Goal: Information Seeking & Learning: Learn about a topic

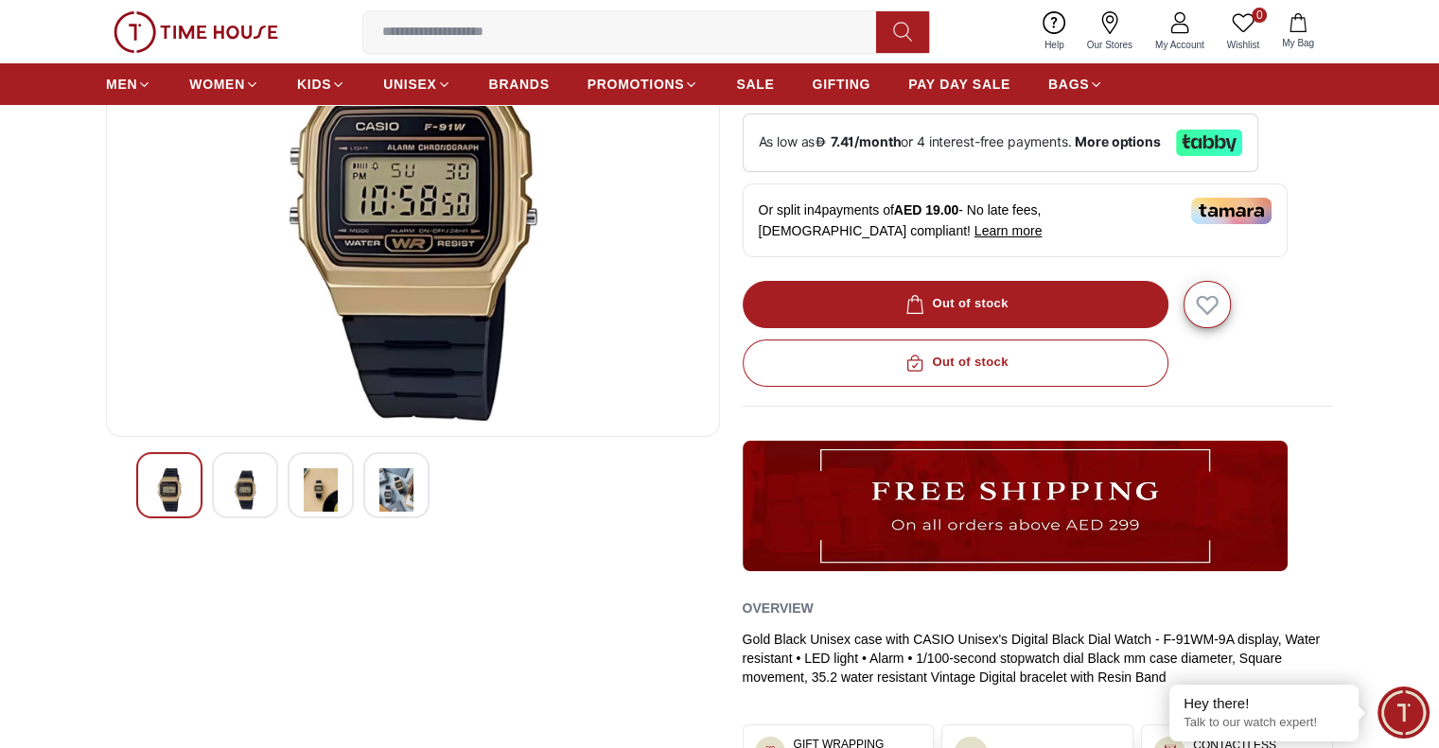
scroll to position [288, 0]
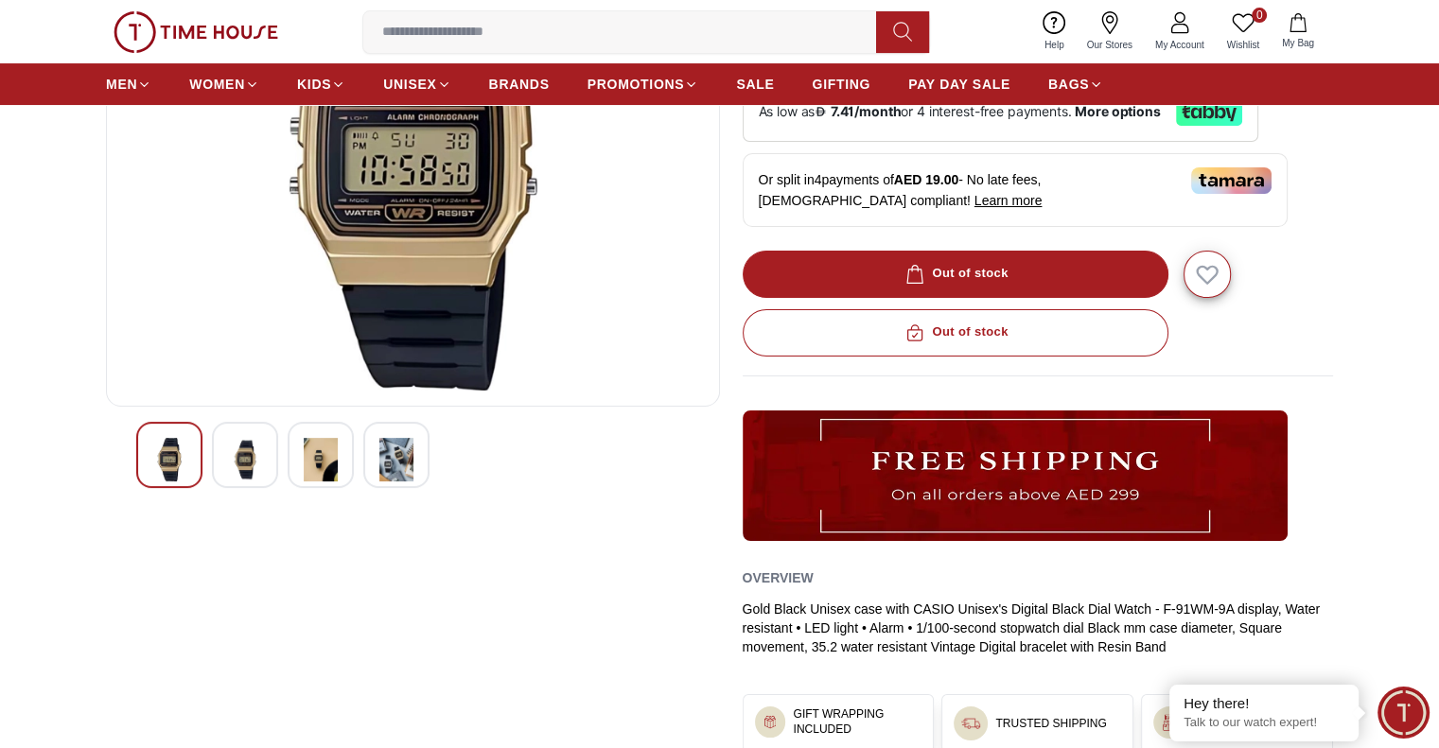
click at [240, 467] on img at bounding box center [245, 460] width 34 height 44
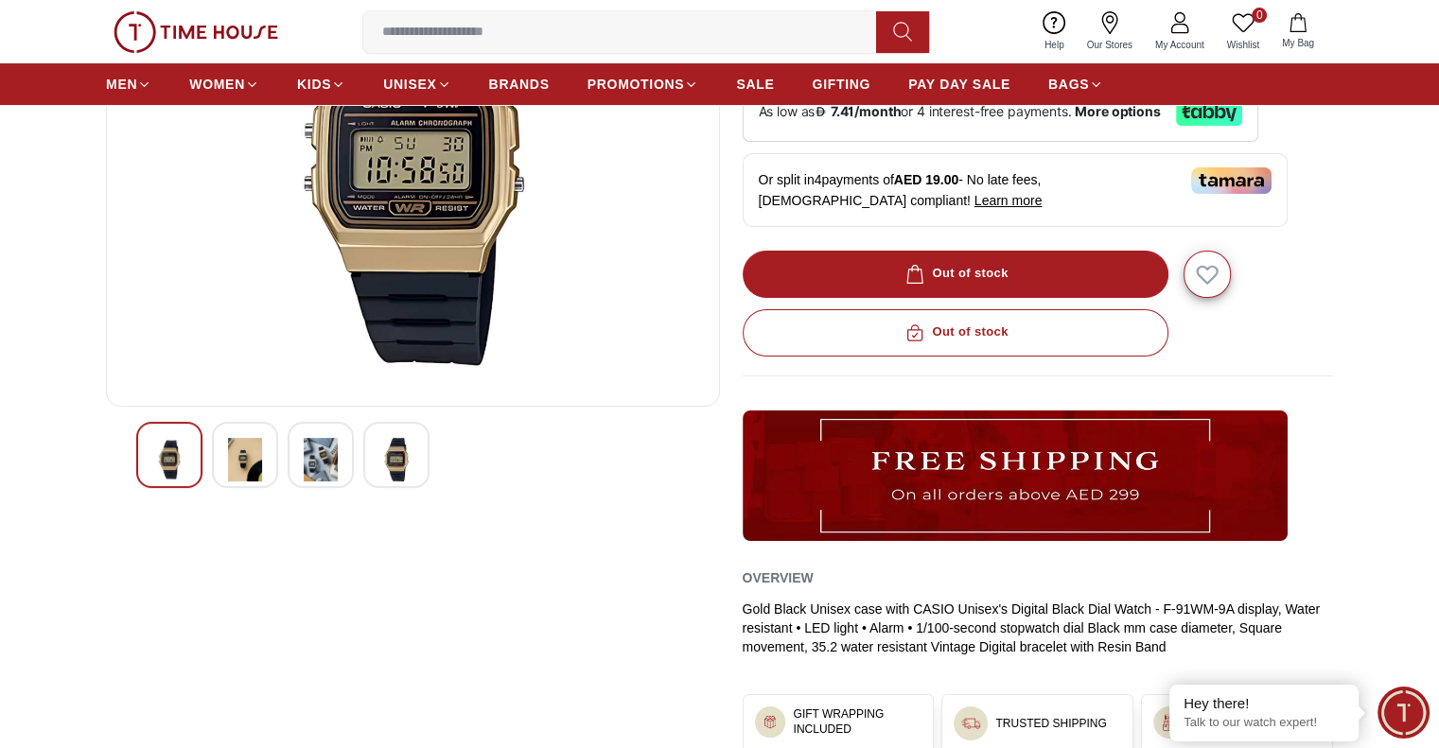
click at [325, 474] on img at bounding box center [321, 460] width 34 height 44
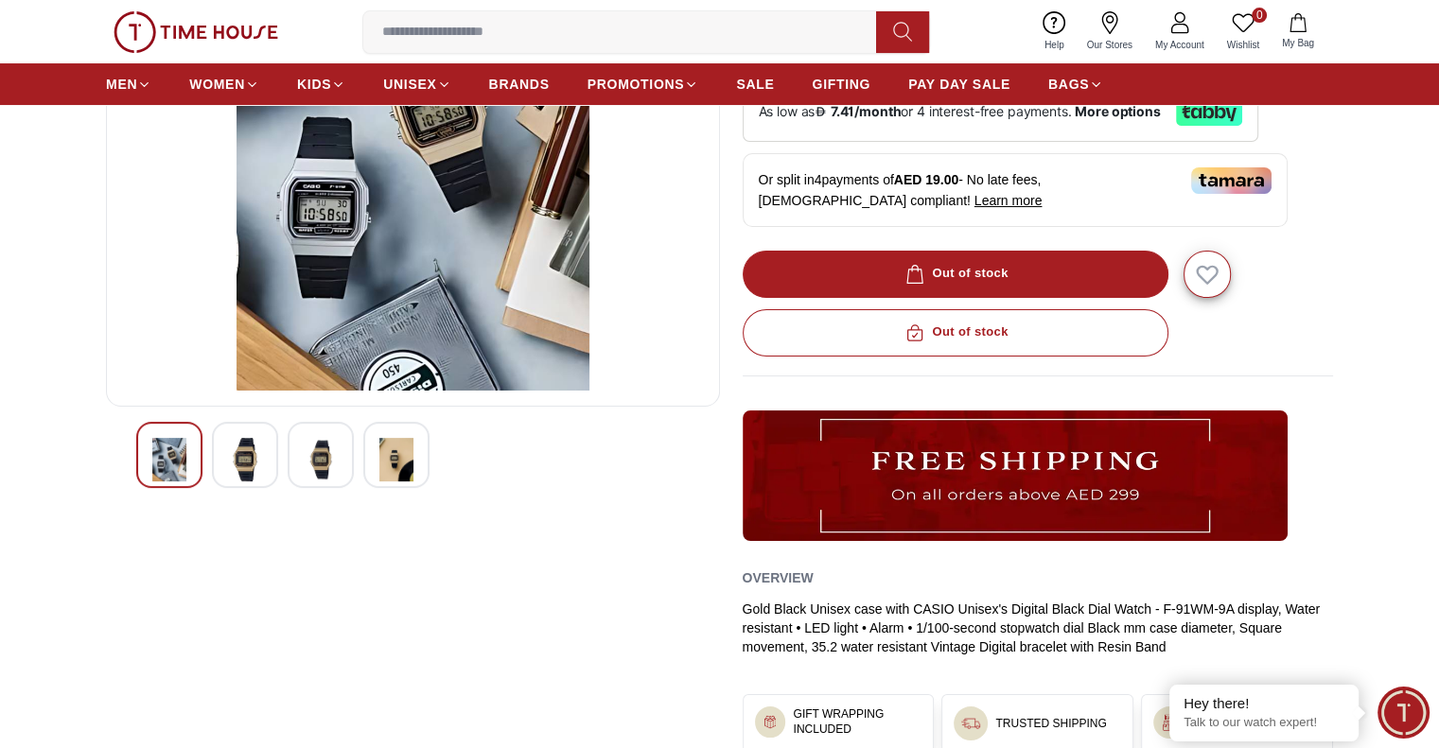
click at [397, 460] on img at bounding box center [396, 460] width 34 height 44
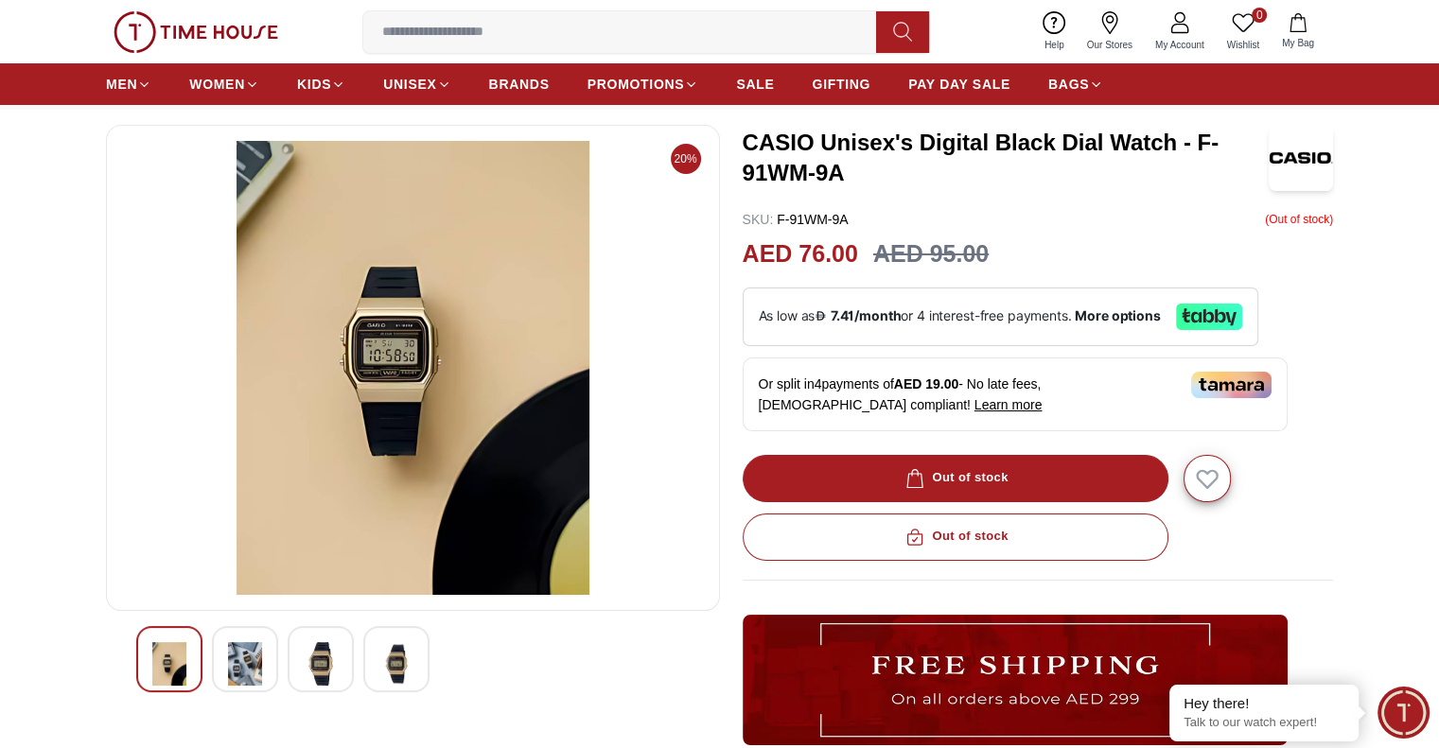
scroll to position [0, 0]
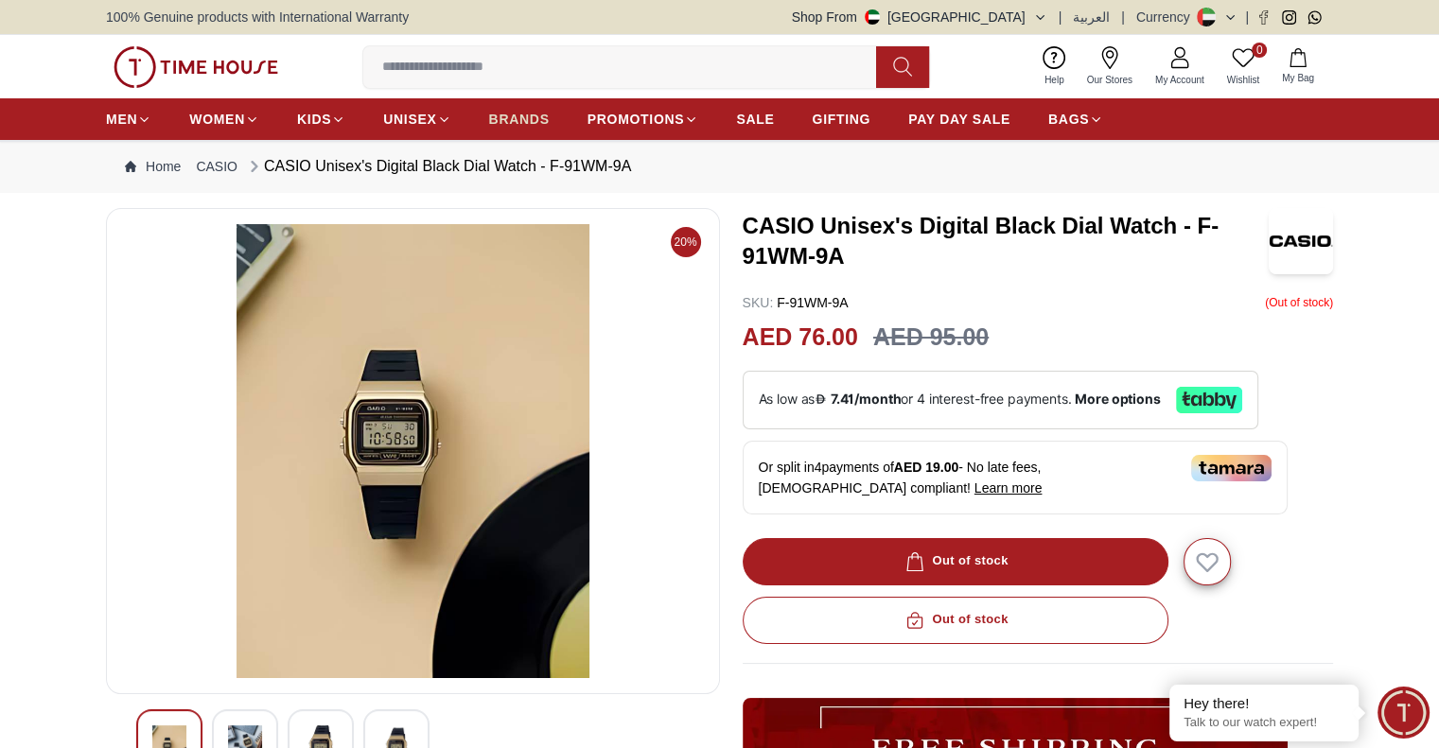
click at [540, 115] on span "BRANDS" at bounding box center [519, 119] width 61 height 19
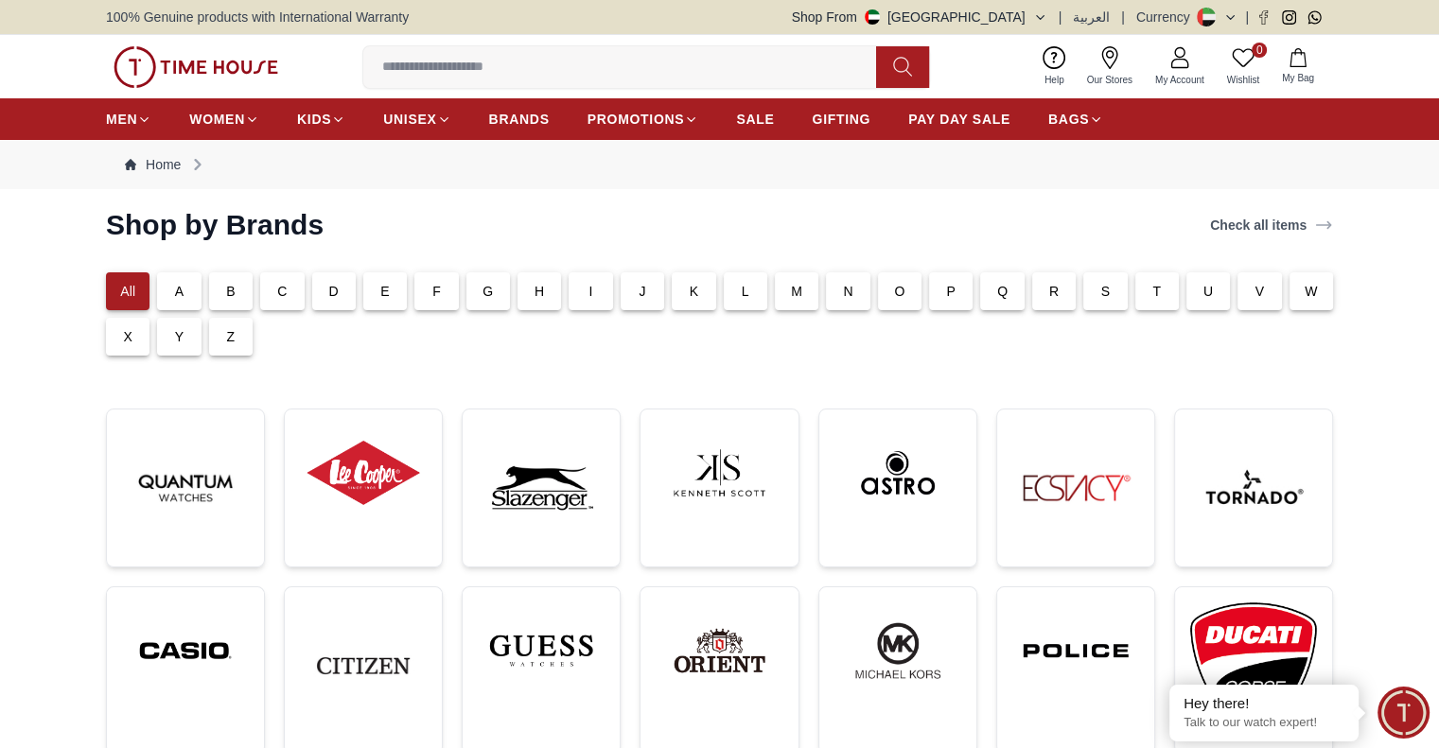
click at [290, 288] on div "C" at bounding box center [282, 291] width 44 height 38
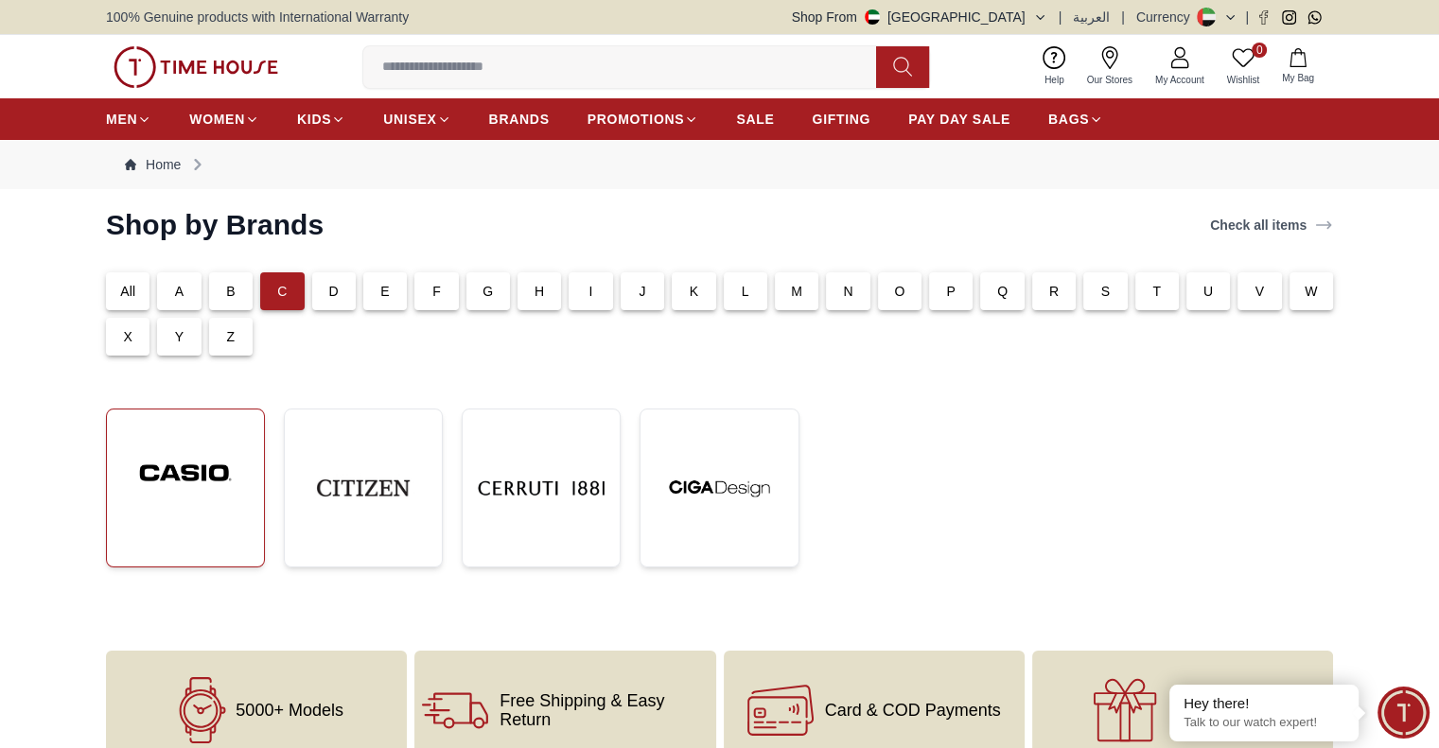
click at [189, 491] on img at bounding box center [185, 473] width 127 height 96
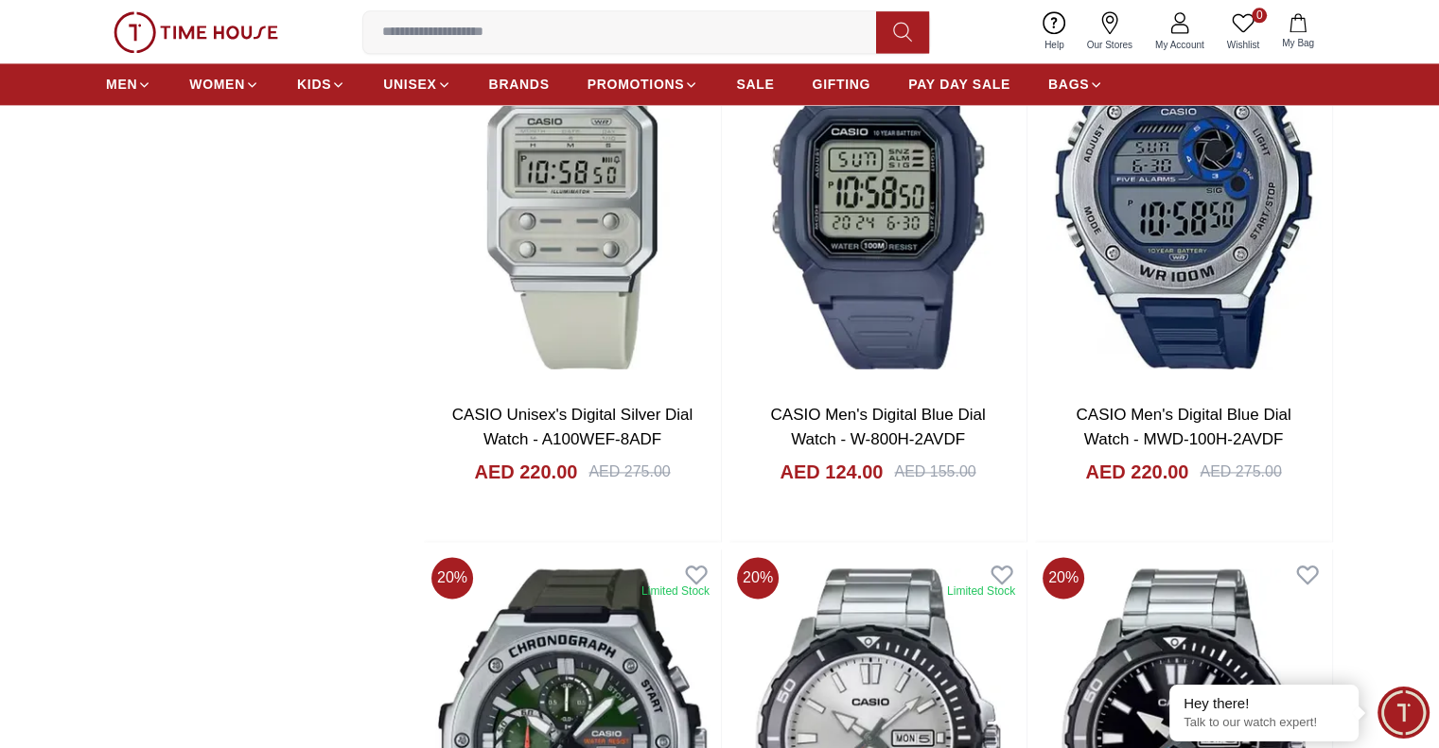
scroll to position [2637, 0]
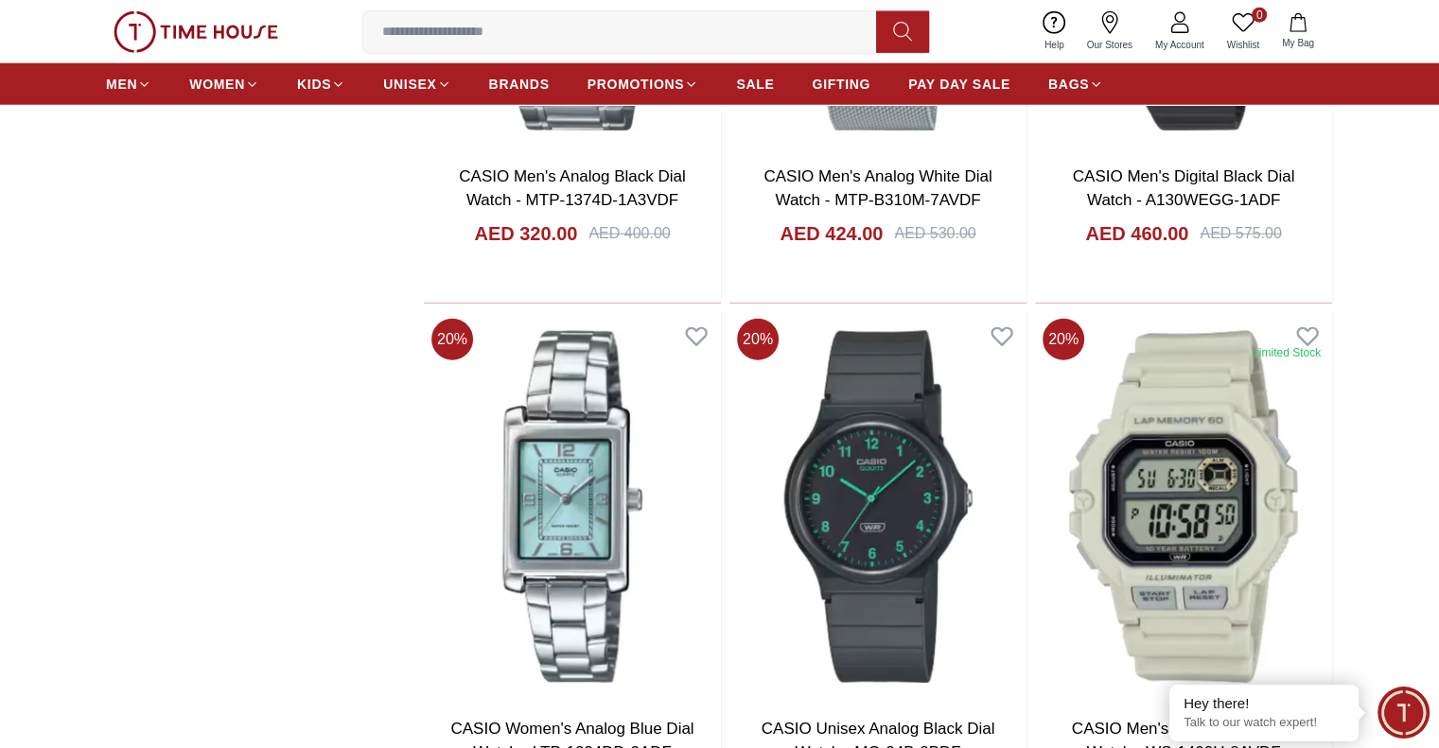
scroll to position [5086, 0]
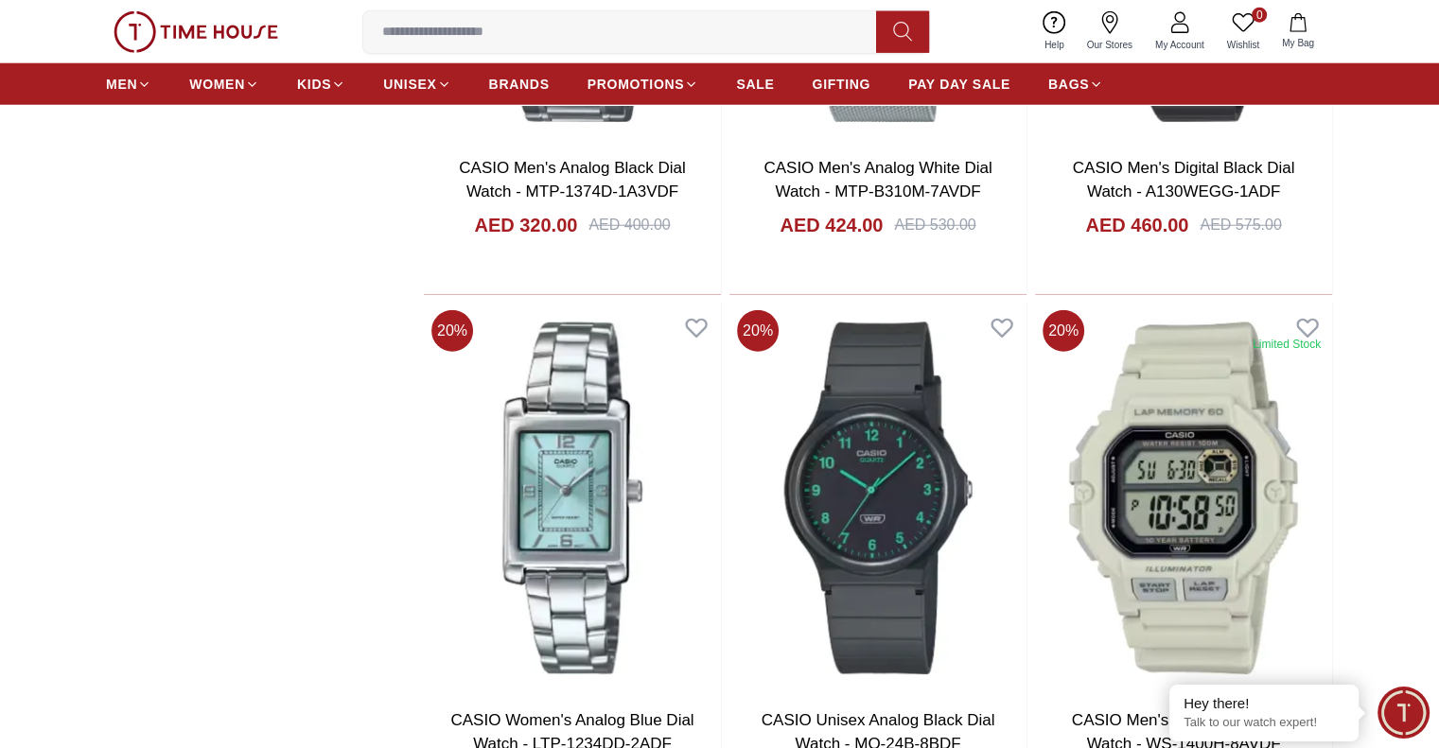
click at [1115, 15] on icon at bounding box center [1109, 22] width 16 height 23
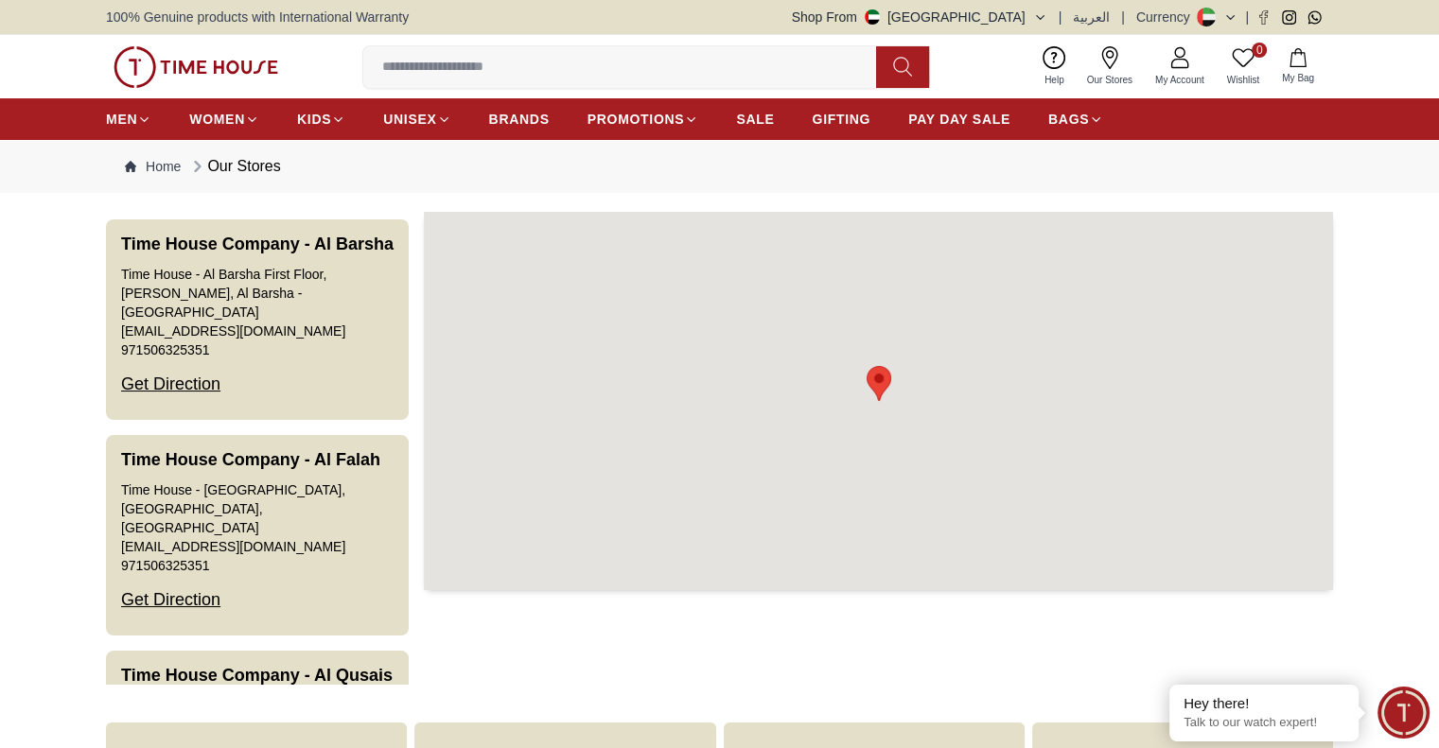
scroll to position [443, 0]
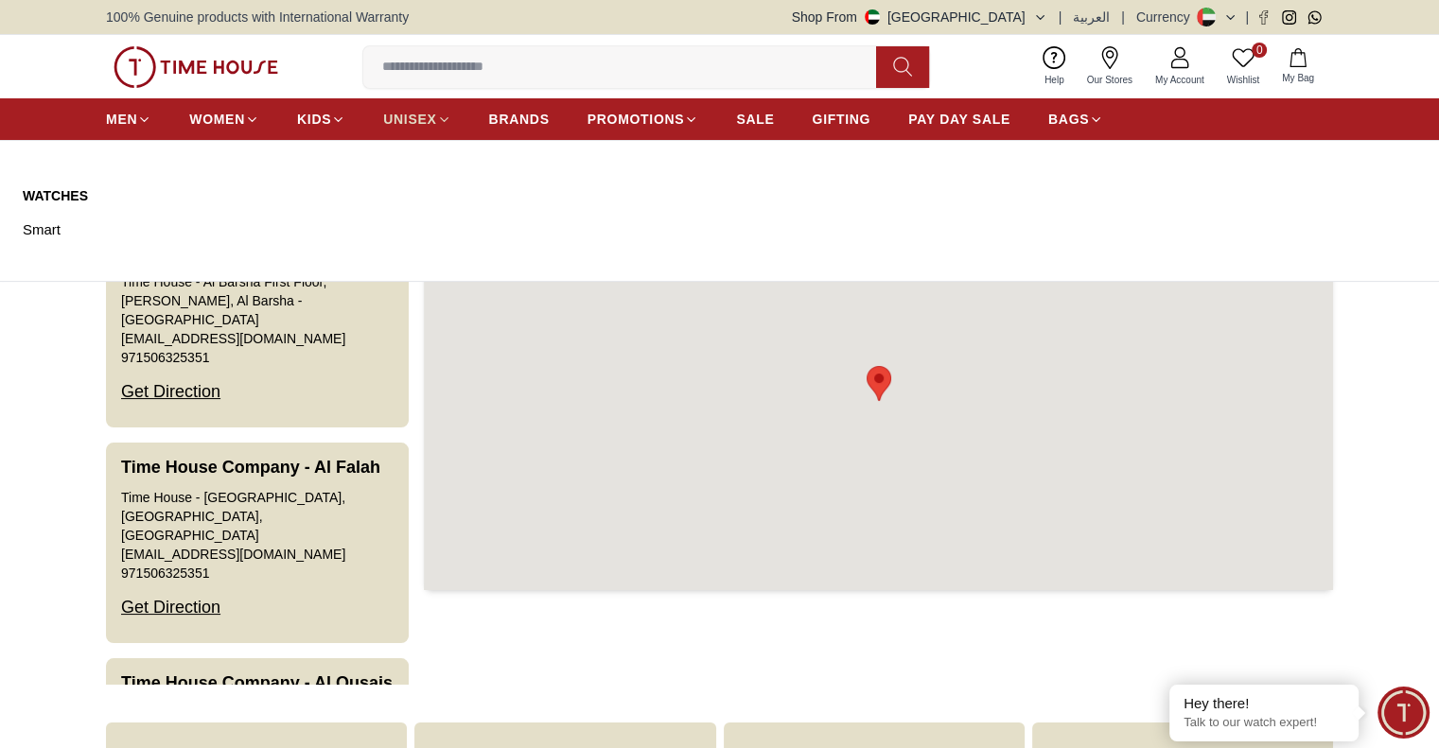
click at [439, 109] on link "UNISEX" at bounding box center [416, 119] width 67 height 34
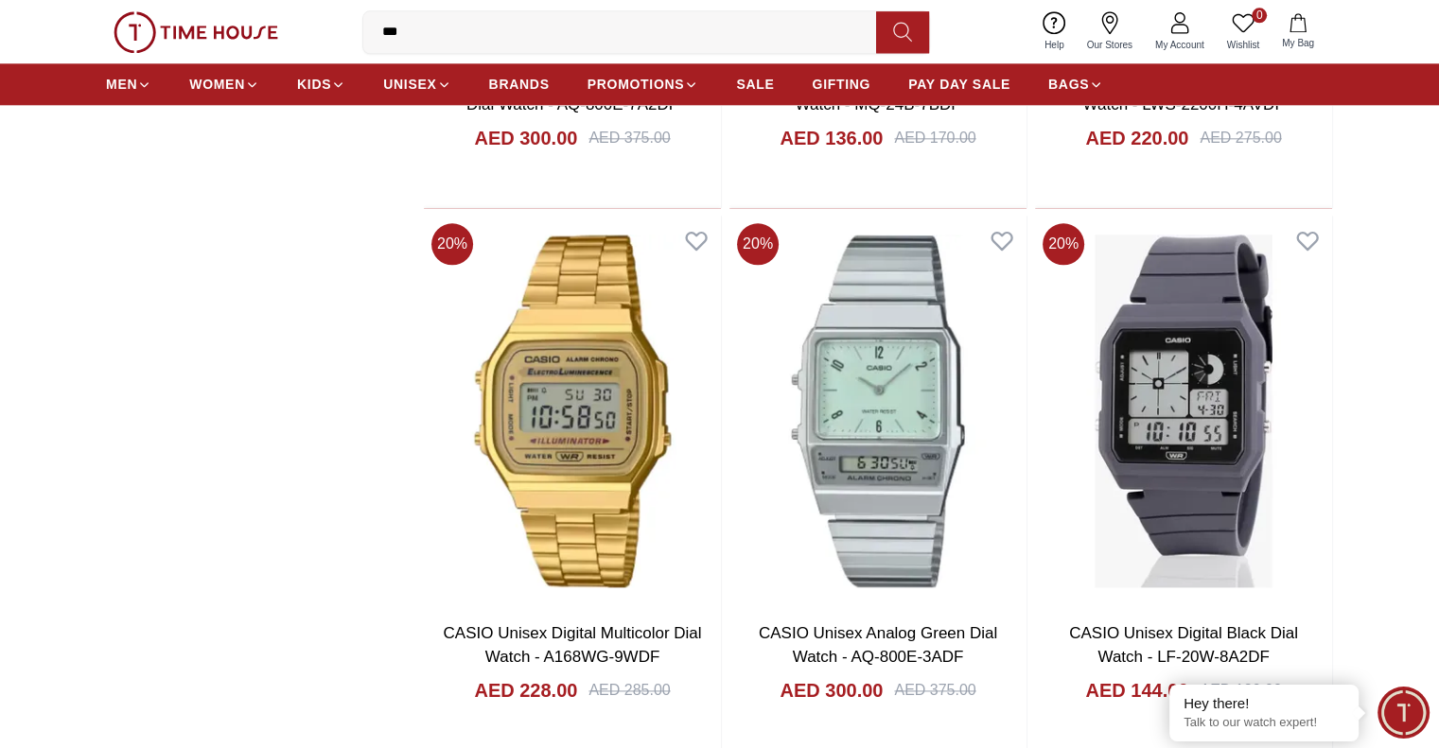
scroll to position [2278, 0]
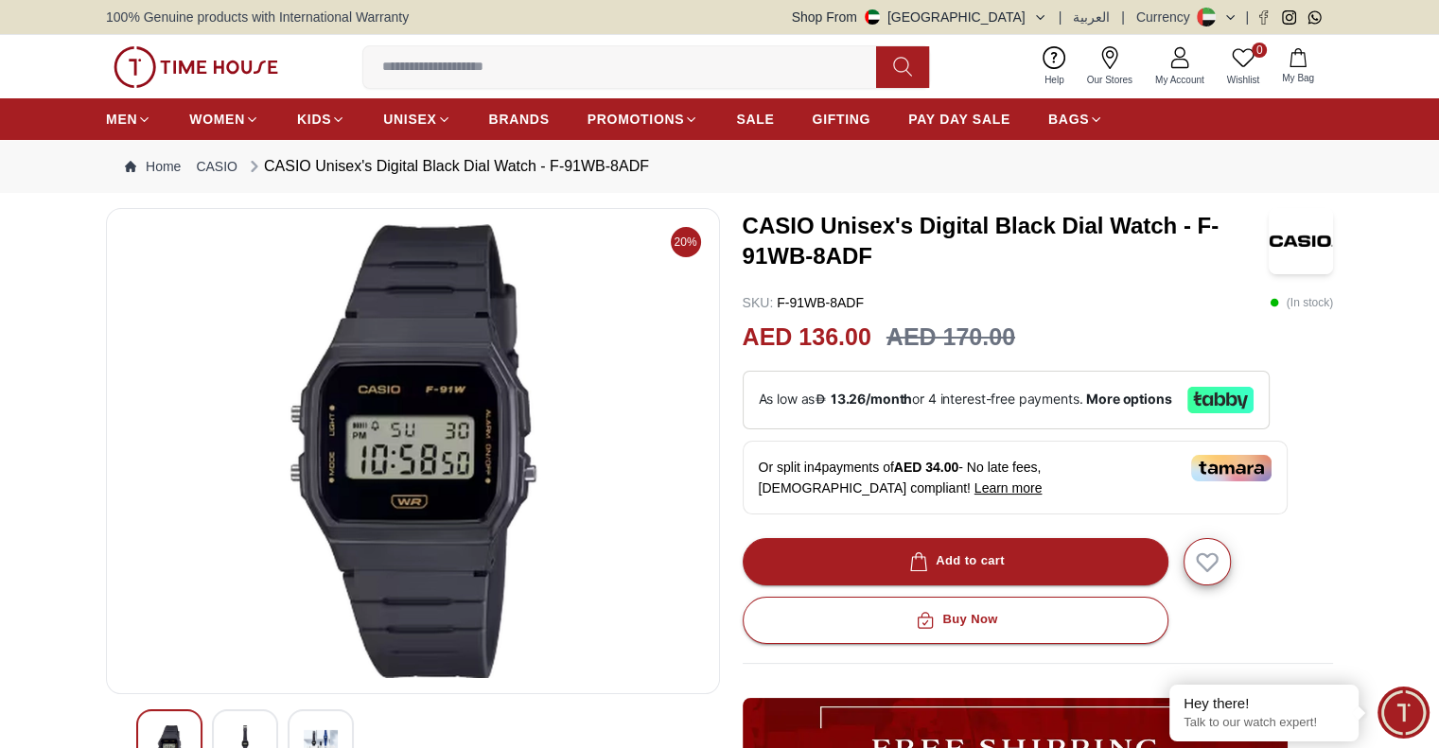
click at [264, 729] on div at bounding box center [245, 743] width 66 height 66
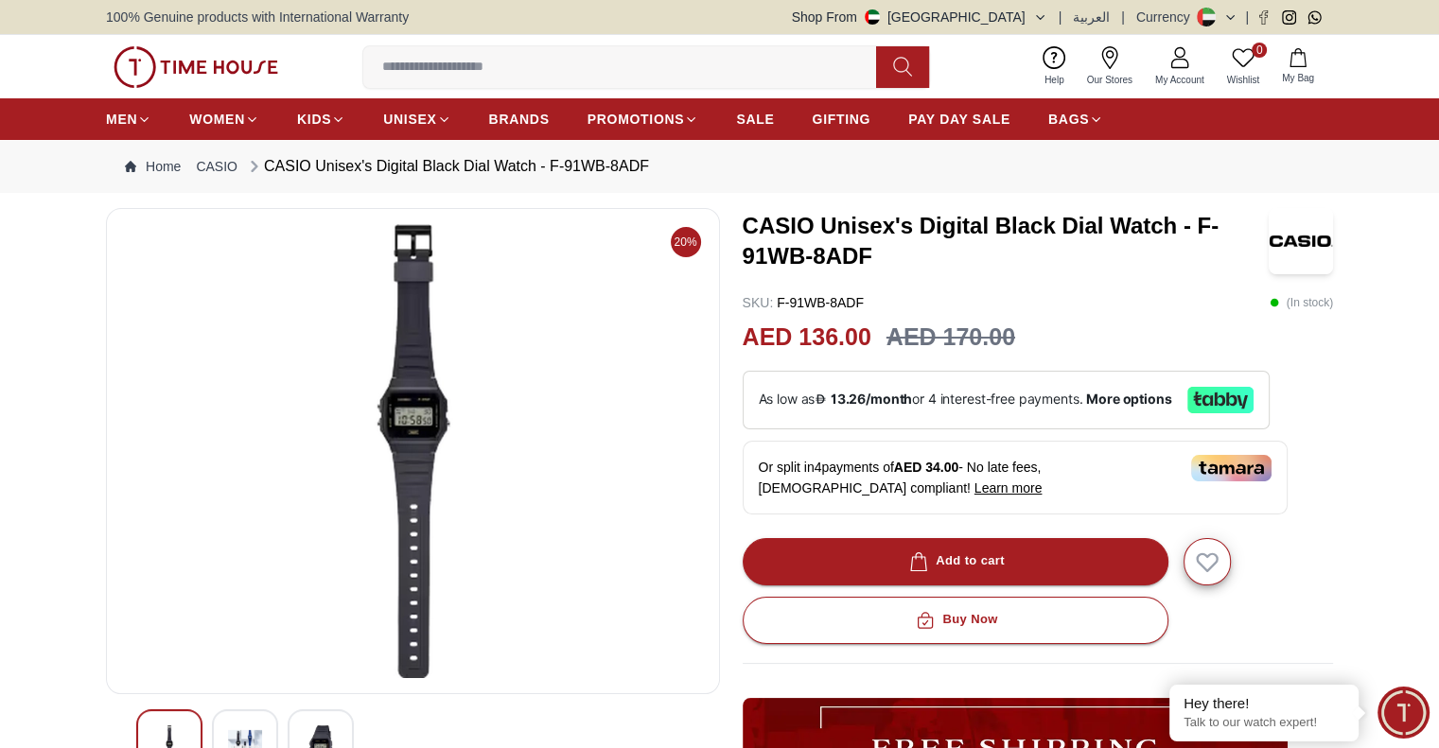
click at [323, 731] on img at bounding box center [321, 748] width 34 height 44
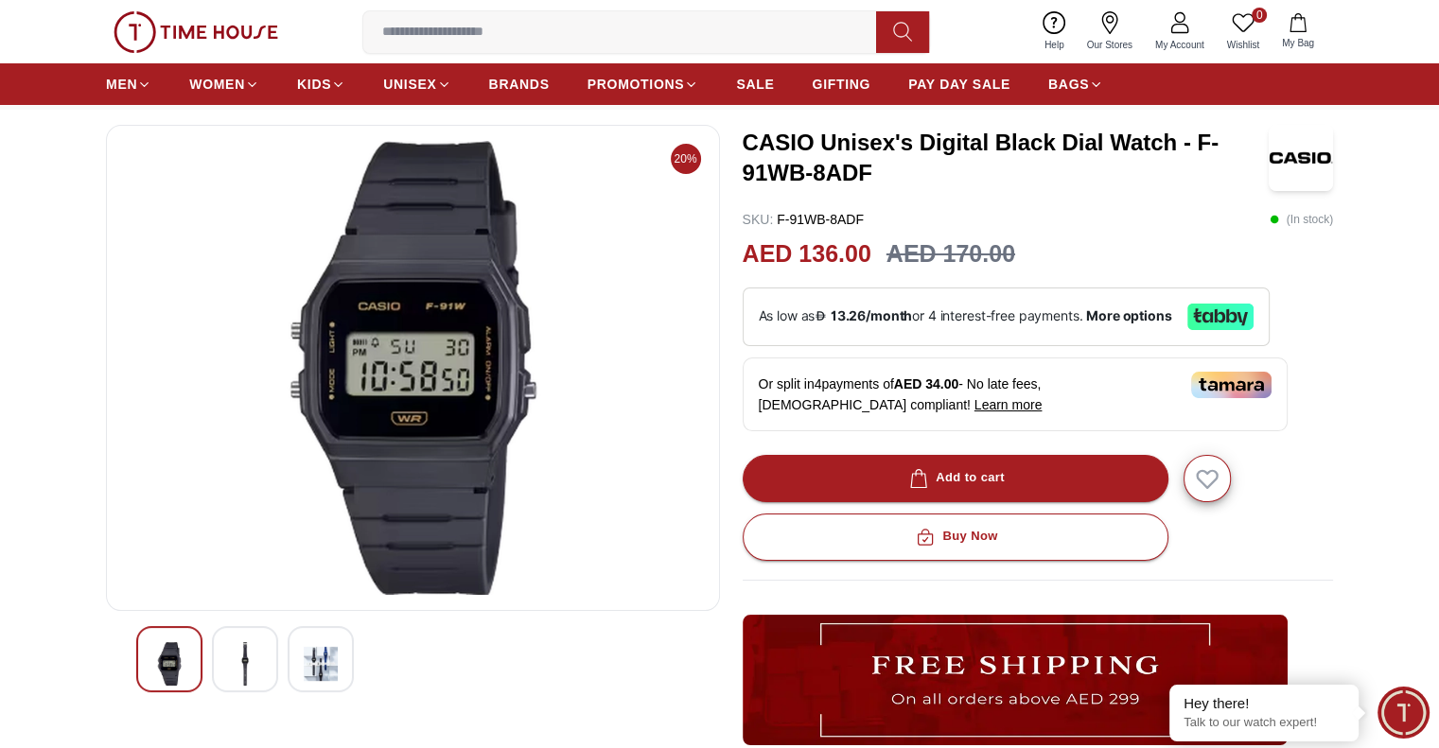
scroll to position [79, 0]
